Goal: Find specific page/section: Find specific page/section

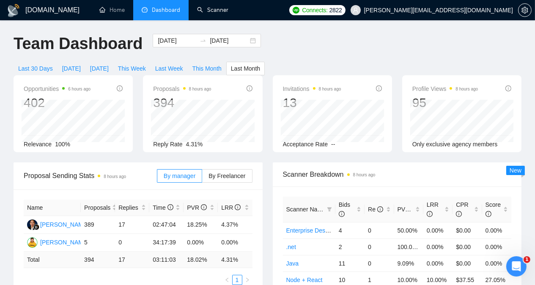
click at [216, 6] on link "Scanner" at bounding box center [212, 9] width 31 height 7
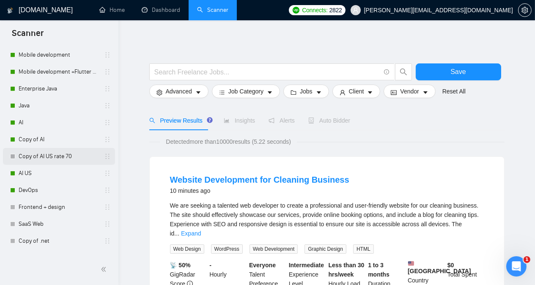
scroll to position [755, 0]
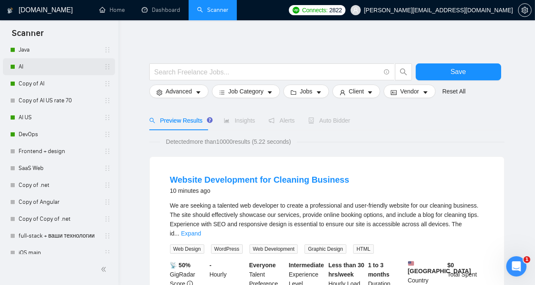
click at [34, 68] on link "AI" at bounding box center [59, 66] width 80 height 17
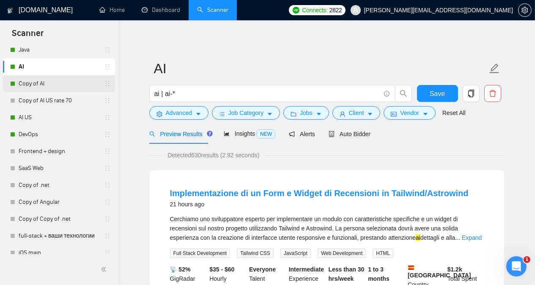
click at [72, 84] on link "Copy of AI" at bounding box center [59, 83] width 80 height 17
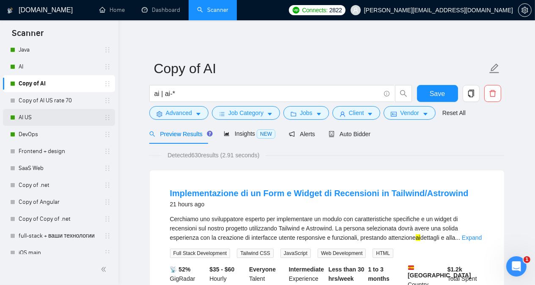
click at [63, 117] on link "AI US" at bounding box center [59, 117] width 80 height 17
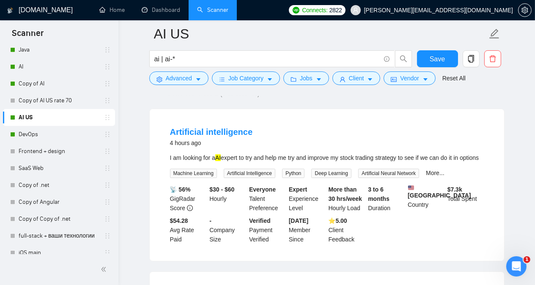
scroll to position [68, 0]
click at [206, 128] on link "Artificial intelligence" at bounding box center [211, 132] width 83 height 9
